Goal: Navigation & Orientation: Go to known website

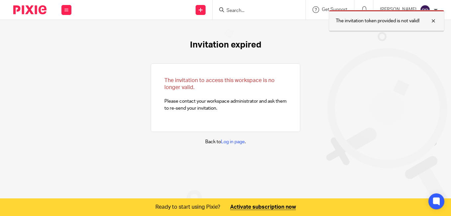
click at [374, 25] on div "The invitation token provided is not valid!" at bounding box center [387, 21] width 116 height 22
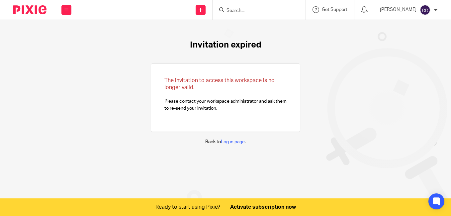
click at [339, 44] on div "Invitation expired The invitation to access this workspace is no longer valid. …" at bounding box center [225, 92] width 451 height 145
click at [230, 140] on link "Log in page" at bounding box center [233, 141] width 24 height 5
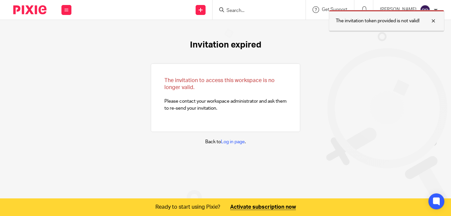
click at [360, 25] on div "The invitation token provided is not valid!" at bounding box center [387, 21] width 116 height 22
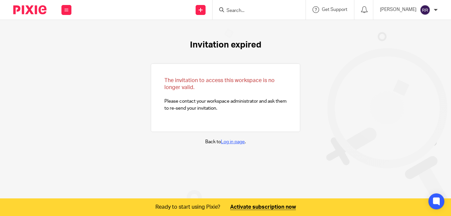
click at [227, 140] on link "Log in page" at bounding box center [233, 141] width 24 height 5
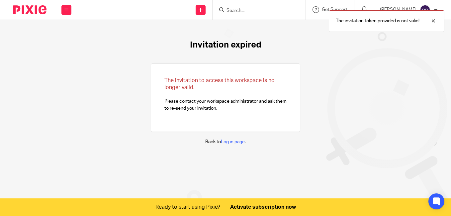
click at [355, 114] on div "Invitation expired The invitation to access this workspace is no longer valid. …" at bounding box center [225, 92] width 451 height 145
click at [225, 143] on link "Log in page" at bounding box center [233, 141] width 24 height 5
